Goal: Use online tool/utility: Use online tool/utility

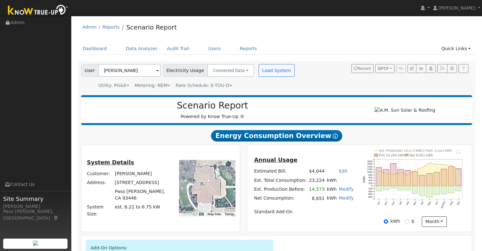
radio input "true"
radio input "false"
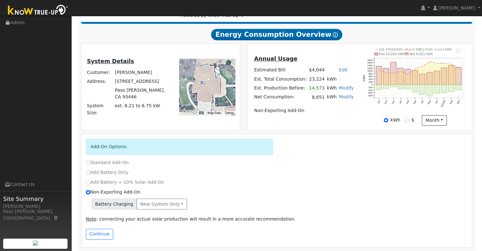
scroll to position [105, 0]
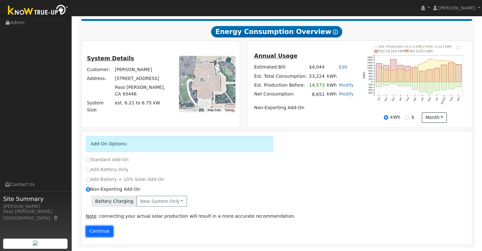
click at [104, 229] on button "Continue" at bounding box center [99, 231] width 27 height 11
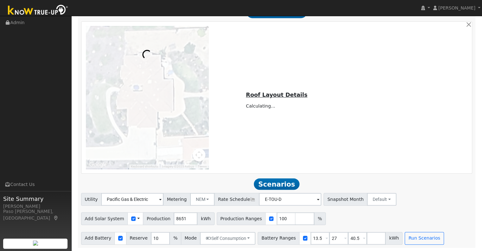
scroll to position [442, 0]
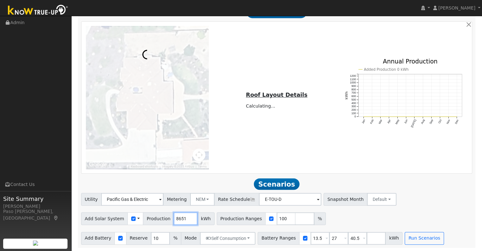
drag, startPoint x: 180, startPoint y: 219, endPoint x: 162, endPoint y: 218, distance: 18.5
click at [162, 218] on div "Add Solar System Use CSV Data Production 8651 kWh" at bounding box center [148, 218] width 134 height 13
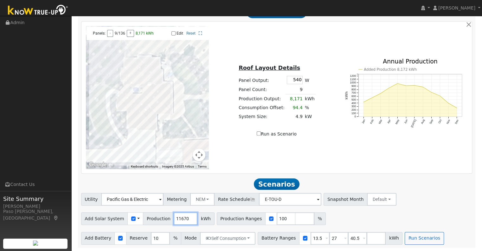
type input "11670"
drag, startPoint x: 348, startPoint y: 238, endPoint x: 332, endPoint y: 237, distance: 16.2
click at [332, 237] on div "Battery Ranges 13.5 Overrides Reserve % Mode None None Self Consumption Peak Sa…" at bounding box center [330, 238] width 145 height 13
click at [468, 24] on button "button" at bounding box center [469, 24] width 7 height 7
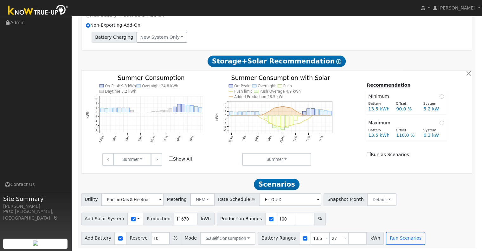
scroll to position [270, 0]
click at [468, 75] on button "button" at bounding box center [469, 73] width 7 height 7
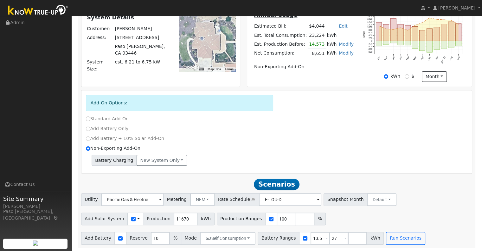
scroll to position [147, 0]
click at [386, 237] on button "Run Scenarios" at bounding box center [405, 238] width 39 height 13
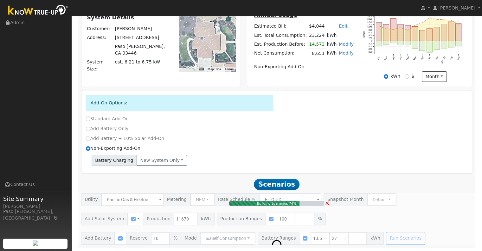
type input "7.8"
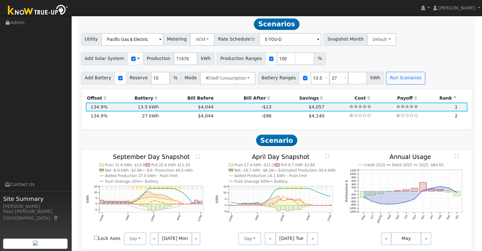
scroll to position [306, 0]
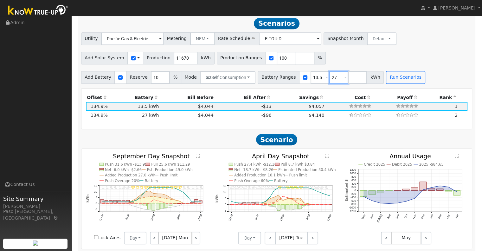
drag, startPoint x: 327, startPoint y: 80, endPoint x: 301, endPoint y: 76, distance: 26.2
click at [300, 76] on div "Battery Ranges 13.5 Overrides Reserve % Mode None None Self Consumption Peak Sa…" at bounding box center [321, 77] width 126 height 13
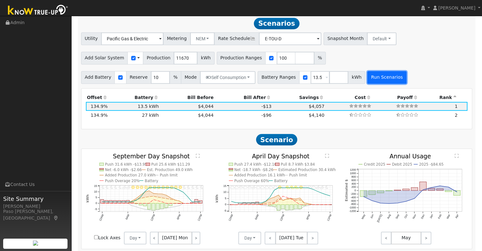
click at [382, 77] on button "Run Scenarios" at bounding box center [387, 77] width 39 height 13
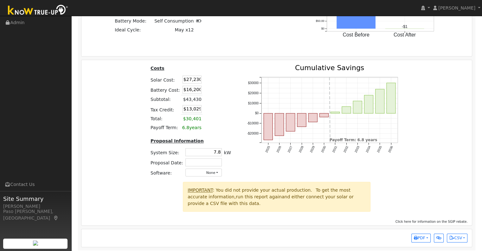
scroll to position [602, 0]
